Goal: Task Accomplishment & Management: Manage account settings

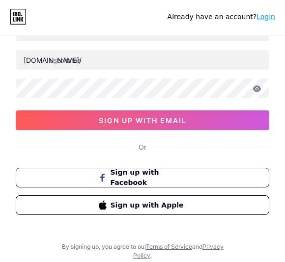
scroll to position [53, 0]
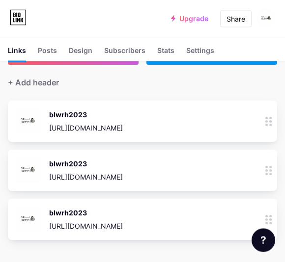
scroll to position [39, 0]
click at [62, 118] on div "blwrh2023" at bounding box center [86, 114] width 74 height 10
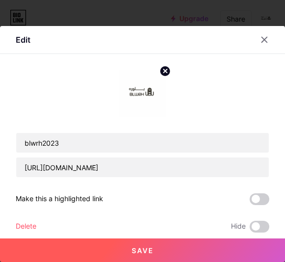
scroll to position [0, 0]
click at [24, 42] on div "Edit" at bounding box center [23, 40] width 15 height 12
click at [22, 38] on div "Edit" at bounding box center [23, 40] width 15 height 12
click at [19, 37] on div "Edit" at bounding box center [23, 40] width 15 height 12
click at [123, 252] on button "Save" at bounding box center [142, 250] width 285 height 24
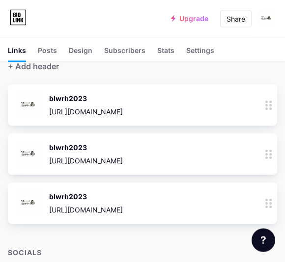
click at [270, 104] on icon at bounding box center [268, 105] width 7 height 9
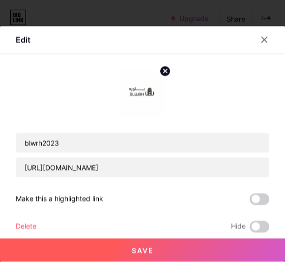
scroll to position [55, 0]
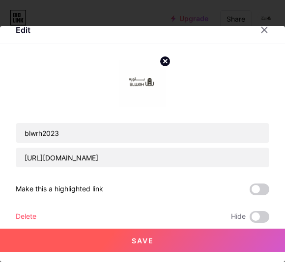
click at [257, 190] on span at bounding box center [259, 189] width 20 height 12
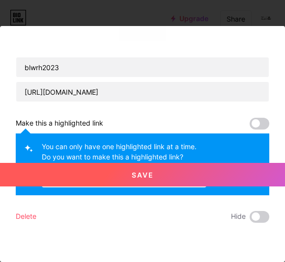
click at [256, 120] on span at bounding box center [259, 124] width 20 height 12
click at [262, 116] on div "blwrh2023 [URL][DOMAIN_NAME] Make this a highlighted link You can only have one…" at bounding box center [142, 108] width 253 height 229
click at [234, 182] on button "Save" at bounding box center [142, 175] width 285 height 24
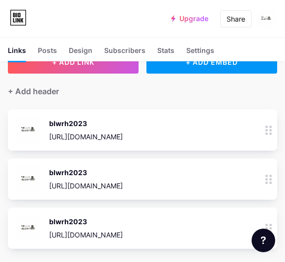
scroll to position [0, 0]
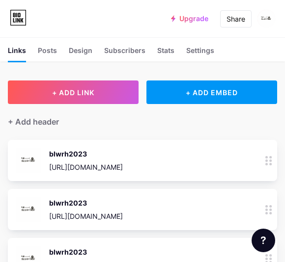
click at [52, 47] on div "Posts" at bounding box center [47, 53] width 19 height 16
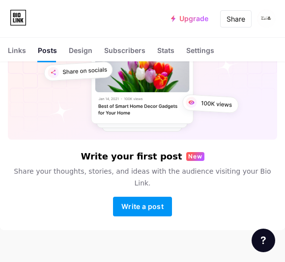
scroll to position [61, 0]
